Goal: Information Seeking & Learning: Learn about a topic

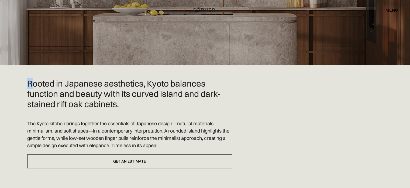
drag, startPoint x: 27, startPoint y: 67, endPoint x: 32, endPoint y: 69, distance: 5.0
click at [32, 78] on h2 "Rooted in Japanese aesthetics, Kyoto balances function and beauty with its curv…" at bounding box center [129, 93] width 205 height 30
click at [35, 120] on p "The Kyoto kitchen brings together the essentials of Japanese design—natural mat…" at bounding box center [129, 134] width 205 height 29
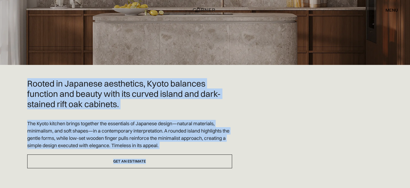
drag, startPoint x: 26, startPoint y: 69, endPoint x: 174, endPoint y: 139, distance: 163.7
click at [167, 130] on p "The Kyoto kitchen brings together the essentials of Japanese design—natural mat…" at bounding box center [129, 134] width 205 height 29
click at [172, 125] on p "The Kyoto kitchen brings together the essentials of Japanese design—natural mat…" at bounding box center [129, 134] width 205 height 29
drag, startPoint x: 164, startPoint y: 133, endPoint x: 22, endPoint y: 71, distance: 155.1
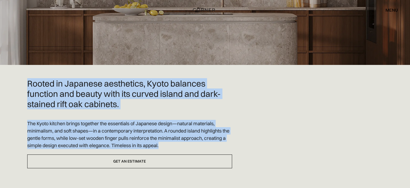
copy div "Rooted in Japanese aesthetics, Kyoto balances function and beauty with its curv…"
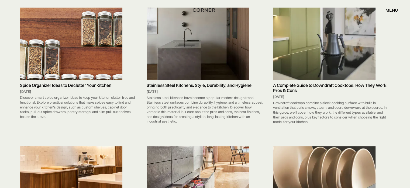
scroll to position [72, 0]
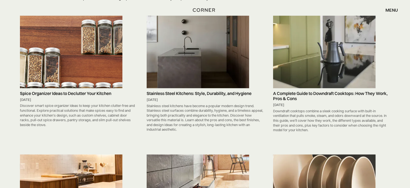
click at [105, 63] on img at bounding box center [71, 52] width 103 height 72
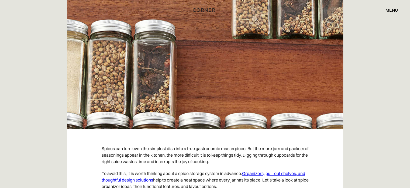
scroll to position [288, 0]
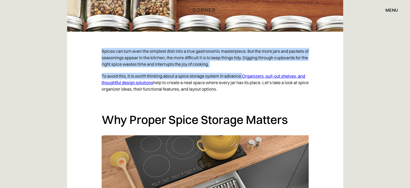
drag, startPoint x: 96, startPoint y: 37, endPoint x: 243, endPoint y: 64, distance: 149.1
copy div "Spices can turn even the simplest dish into a true gastronomic masterpiece. But…"
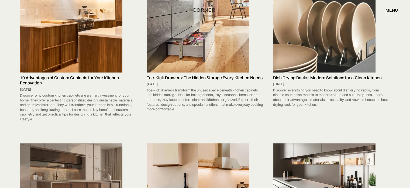
scroll to position [1174, 0]
